Goal: Navigation & Orientation: Go to known website

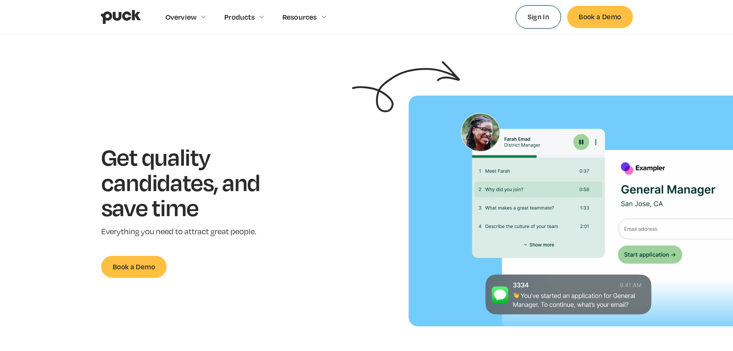
click at [538, 10] on link "Sign In" at bounding box center [539, 16] width 46 height 23
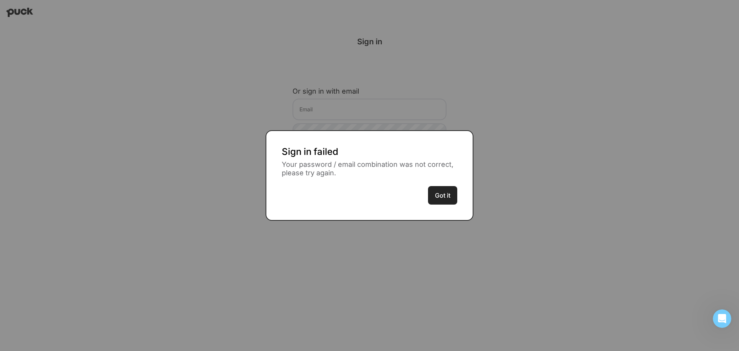
click at [446, 195] on button "Got it" at bounding box center [442, 195] width 29 height 18
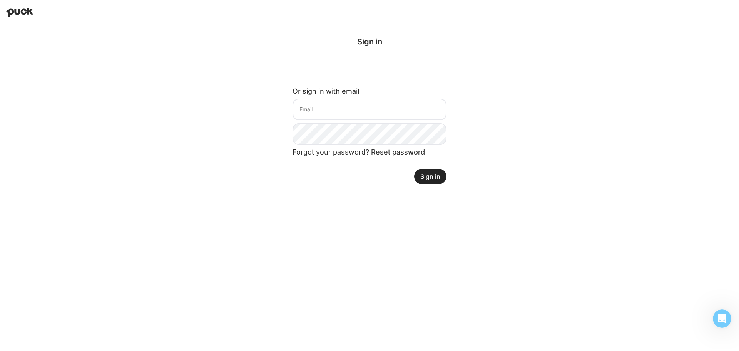
click at [18, 9] on img at bounding box center [19, 12] width 27 height 9
